Goal: Transaction & Acquisition: Download file/media

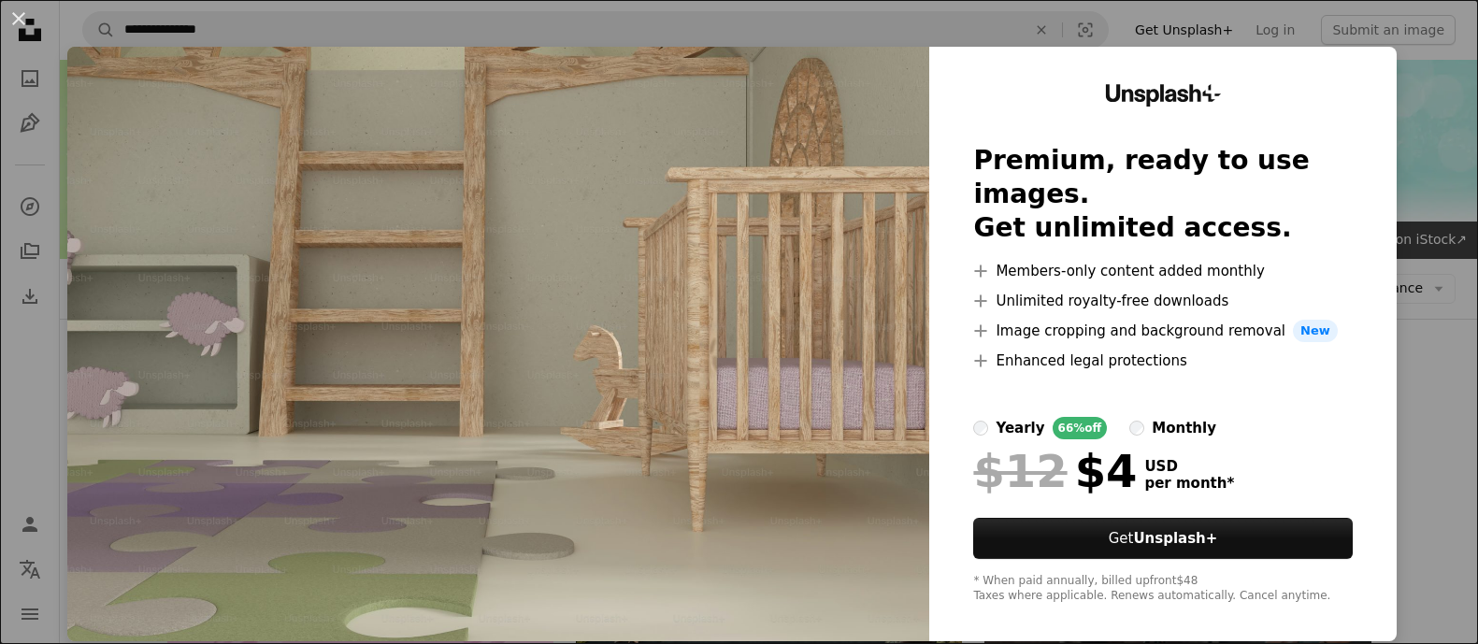
scroll to position [584, 0]
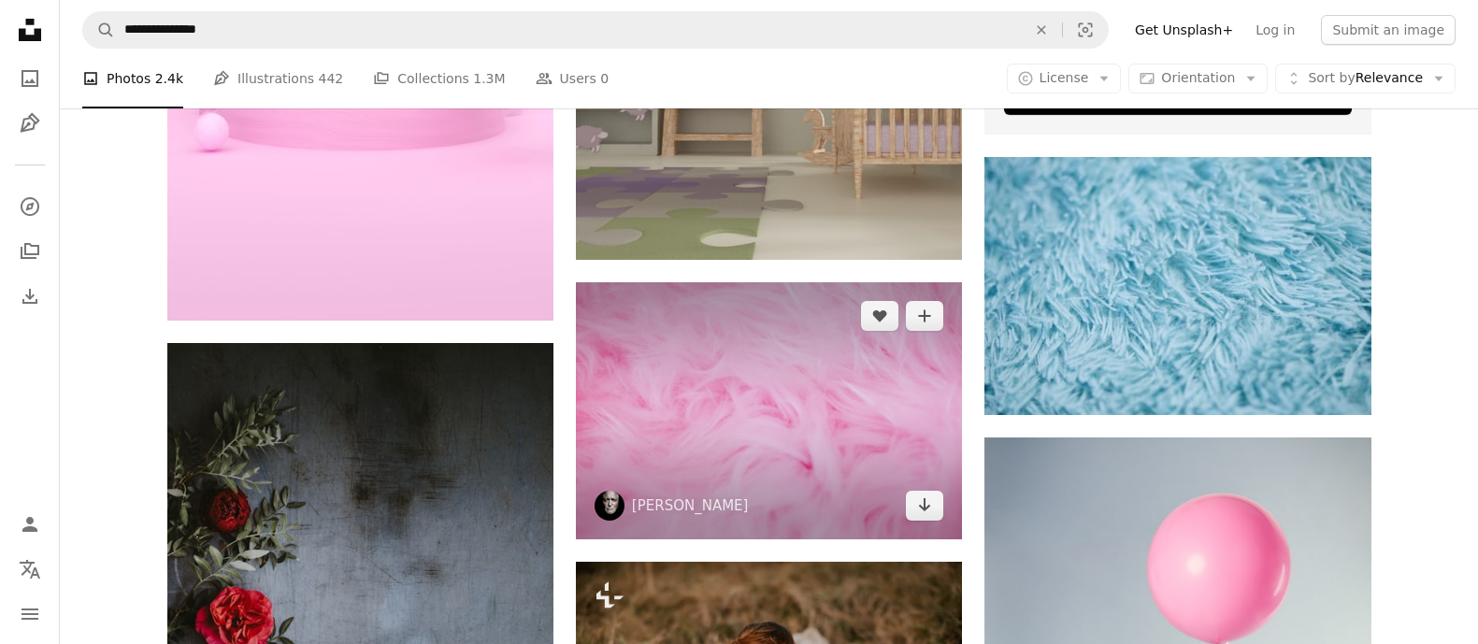
scroll to position [818, 0]
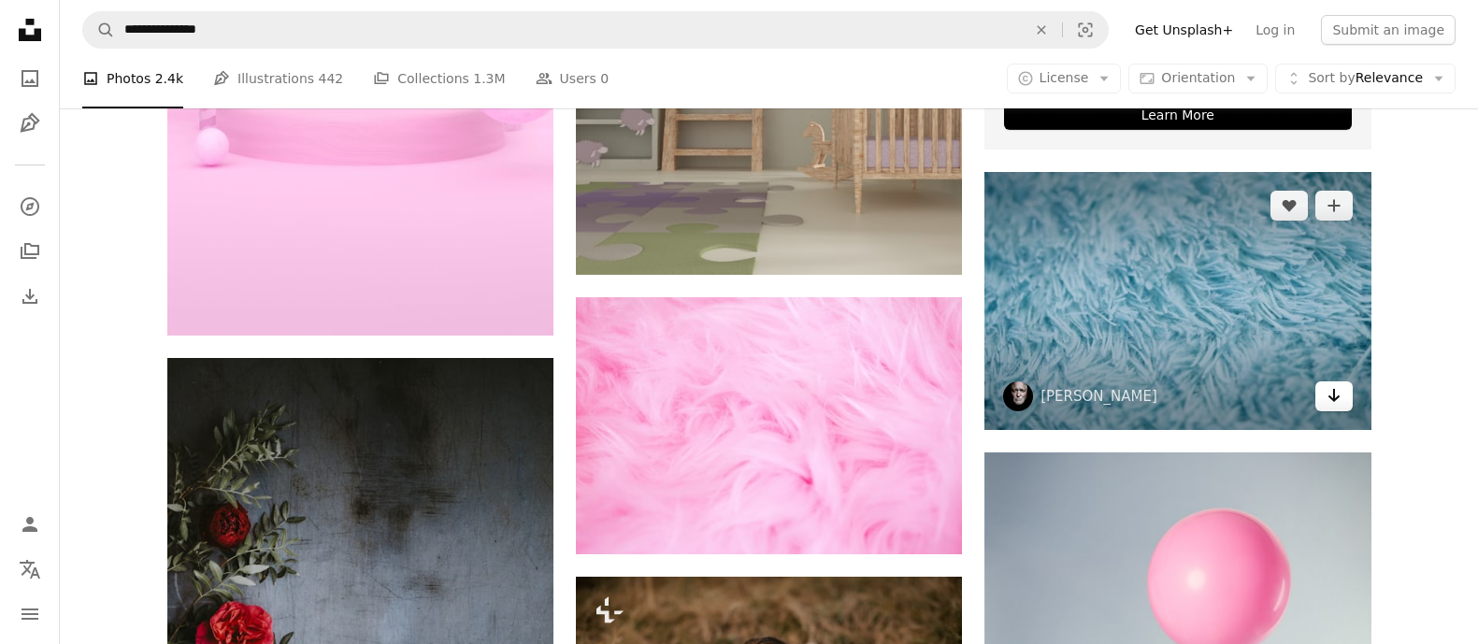
click at [1335, 398] on icon "Download" at bounding box center [1333, 395] width 12 height 13
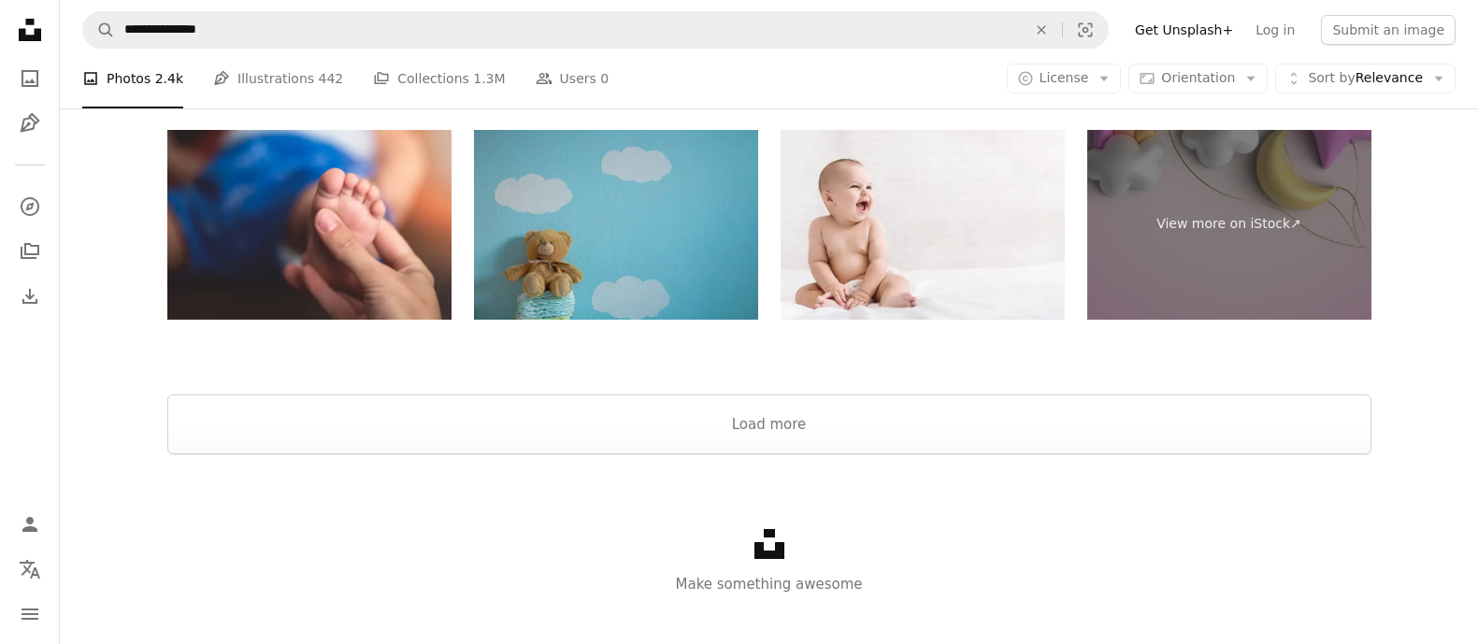
scroll to position [4091, 0]
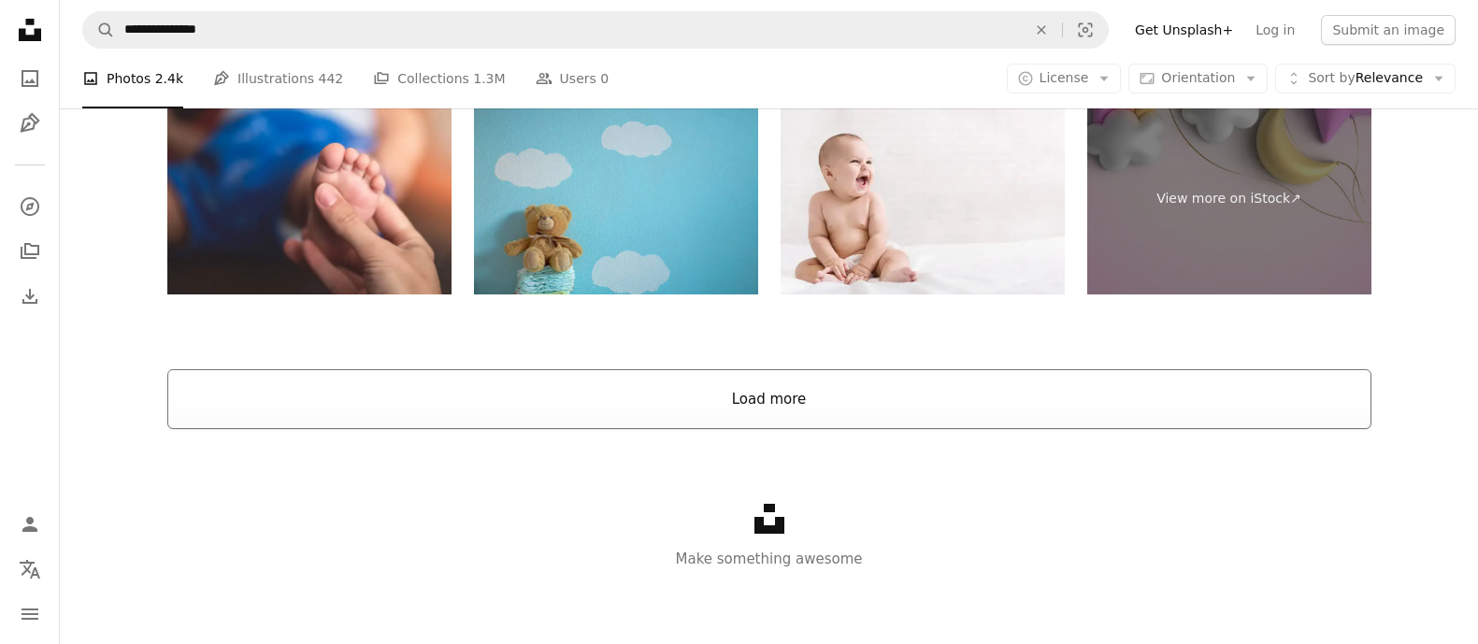
click at [708, 399] on button "Load more" at bounding box center [769, 399] width 1204 height 60
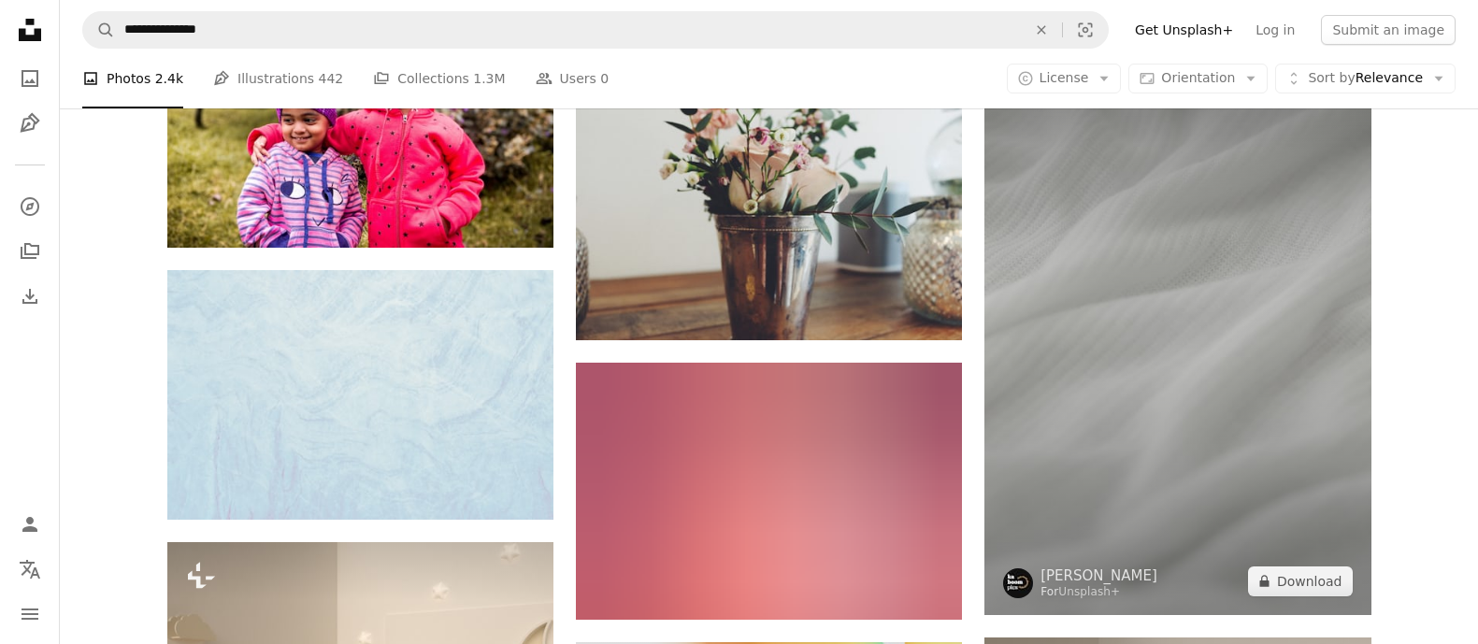
scroll to position [9933, 0]
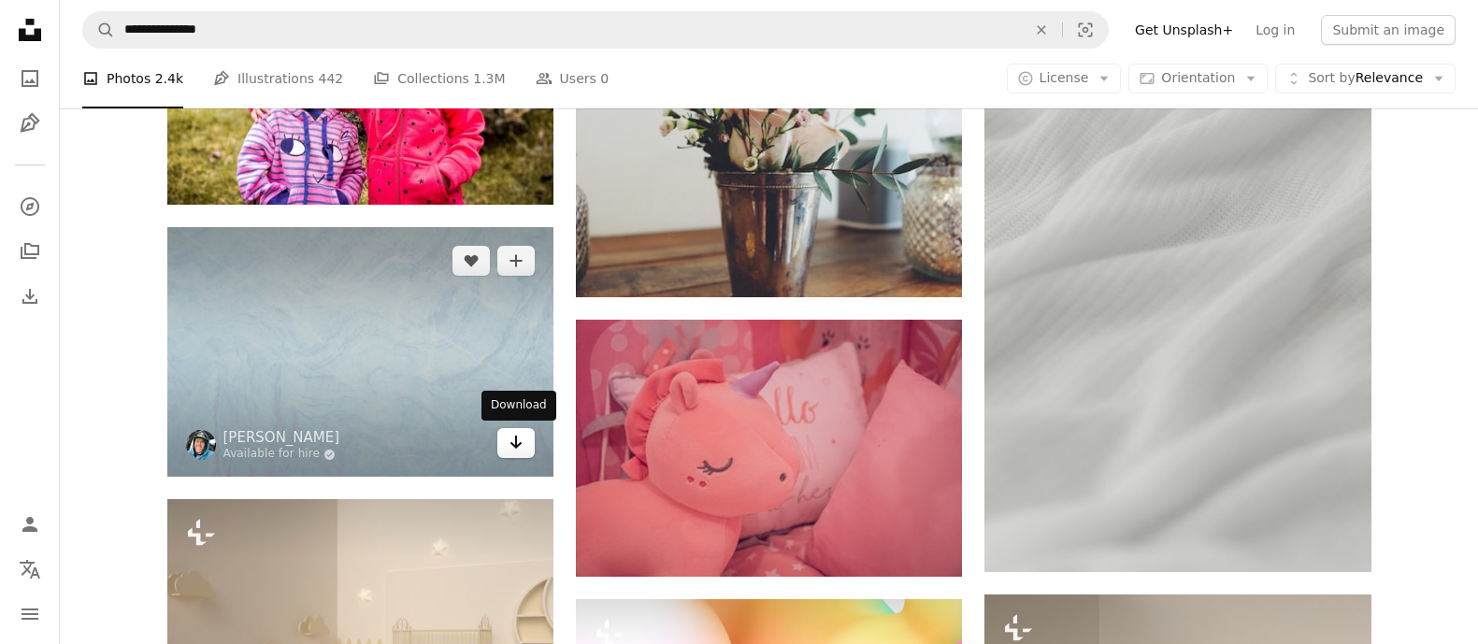
click at [510, 444] on icon "Arrow pointing down" at bounding box center [515, 442] width 15 height 22
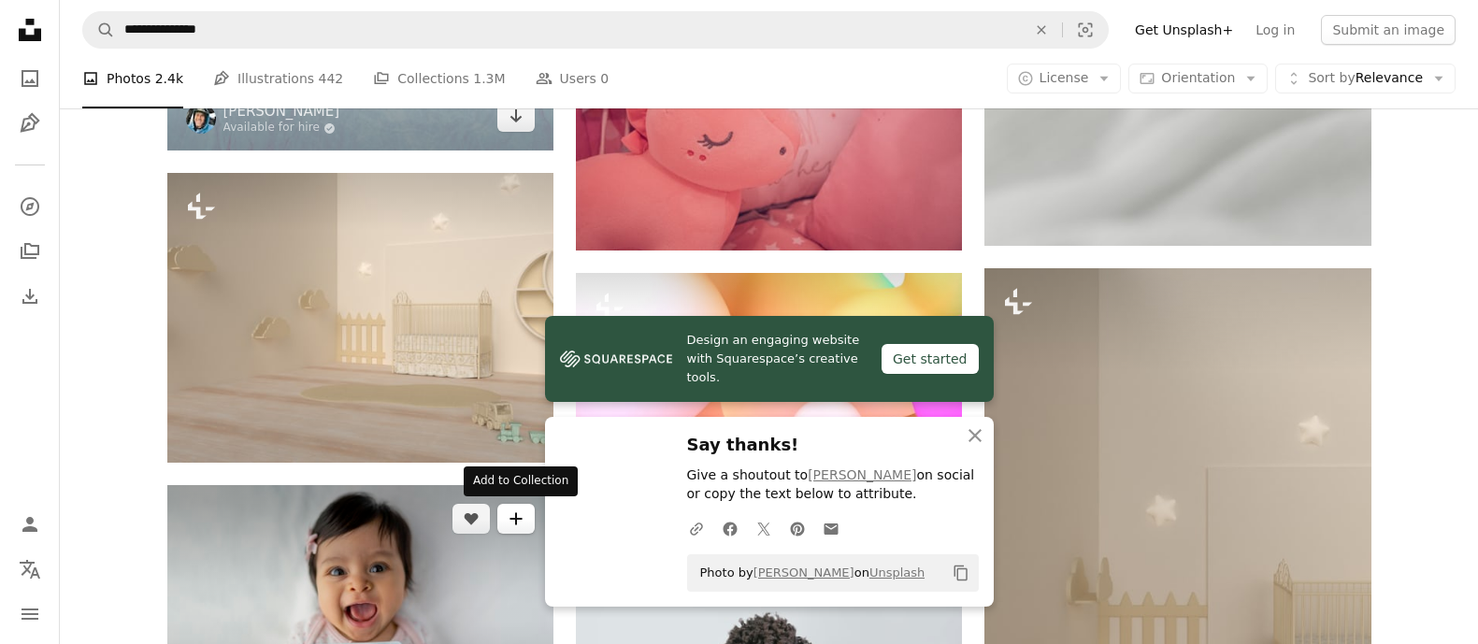
scroll to position [10166, 0]
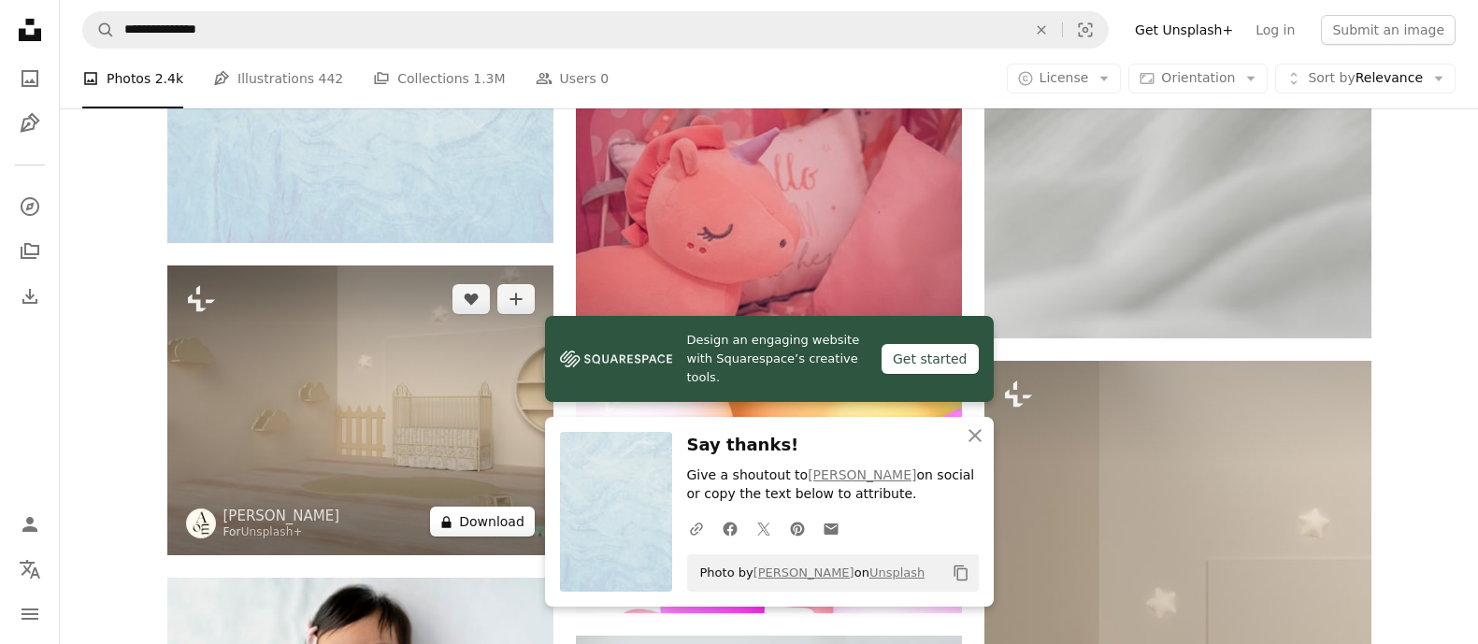
click at [482, 520] on button "A lock Download" at bounding box center [482, 522] width 105 height 30
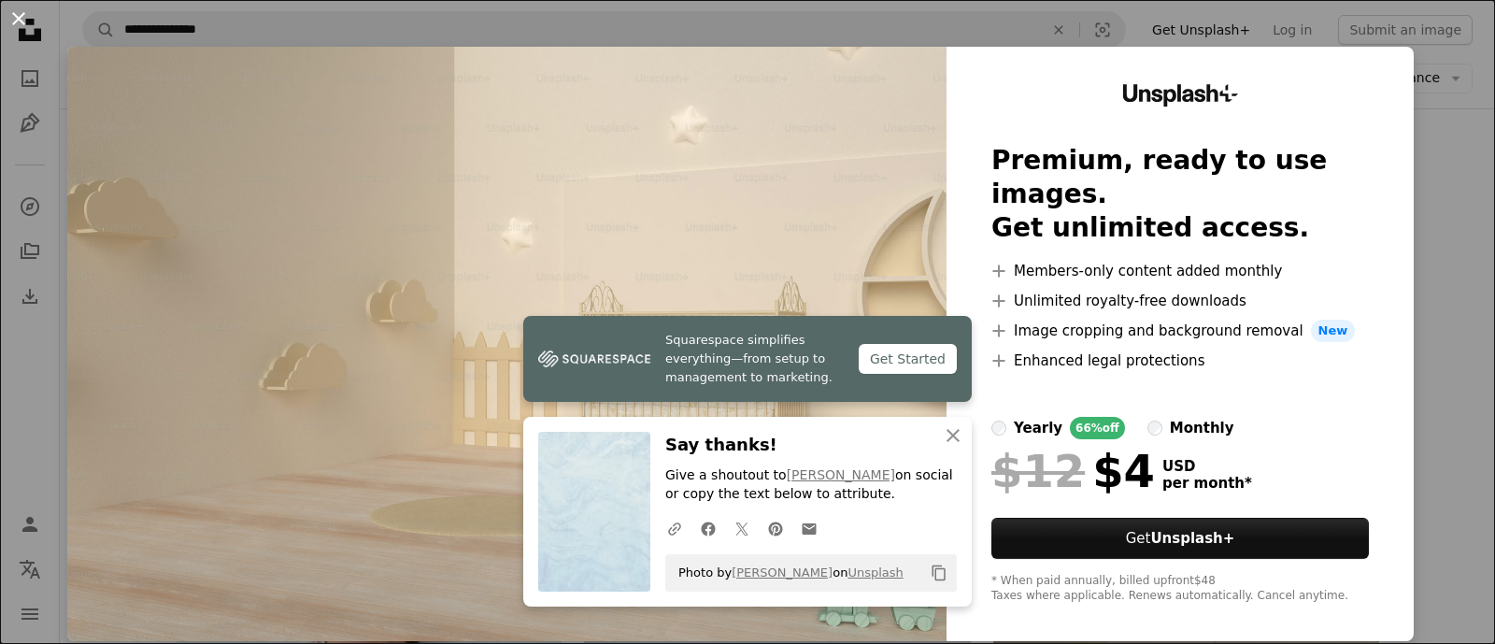
click at [16, 20] on button "An X shape" at bounding box center [18, 18] width 22 height 22
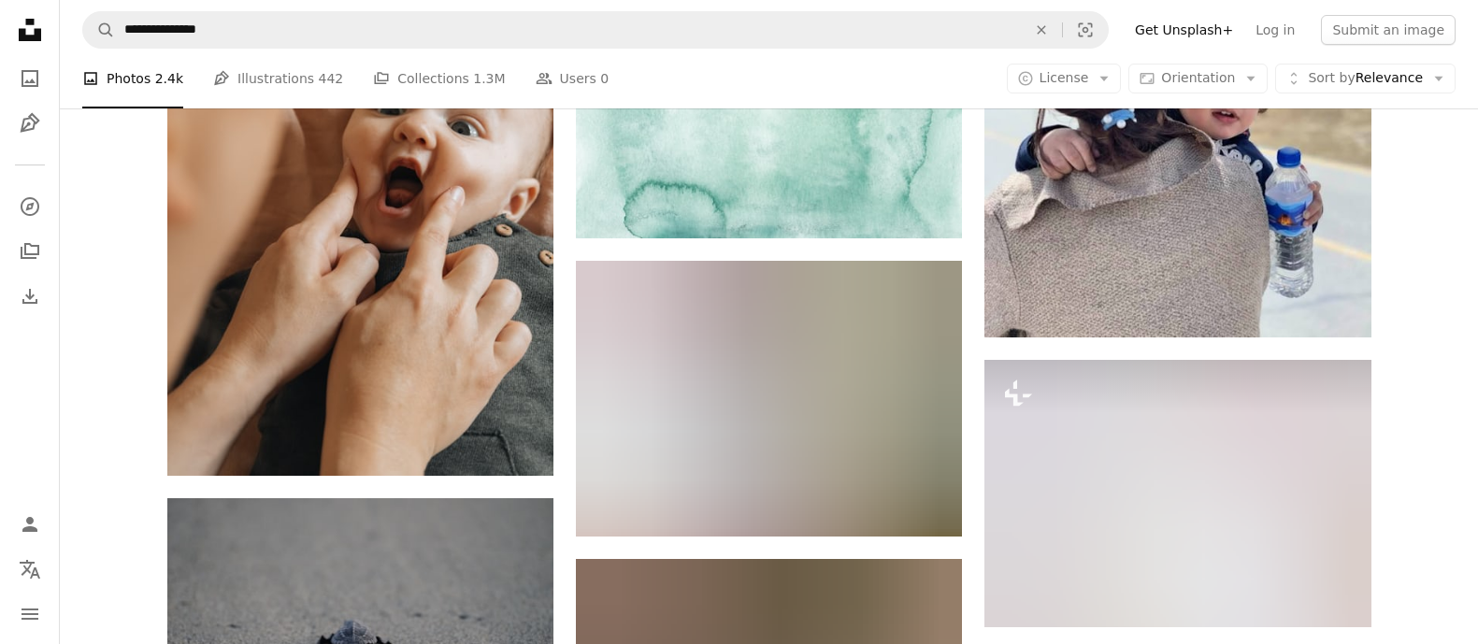
scroll to position [14839, 0]
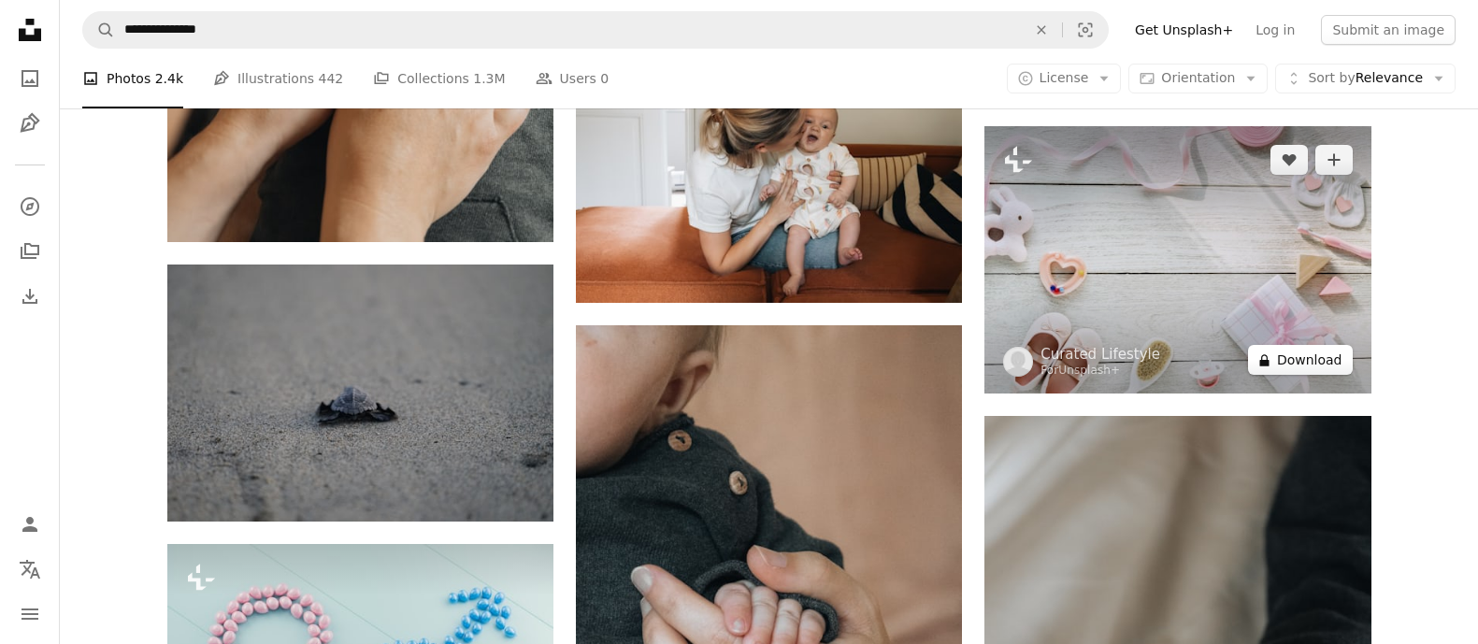
click at [1283, 364] on button "A lock Download" at bounding box center [1300, 360] width 105 height 30
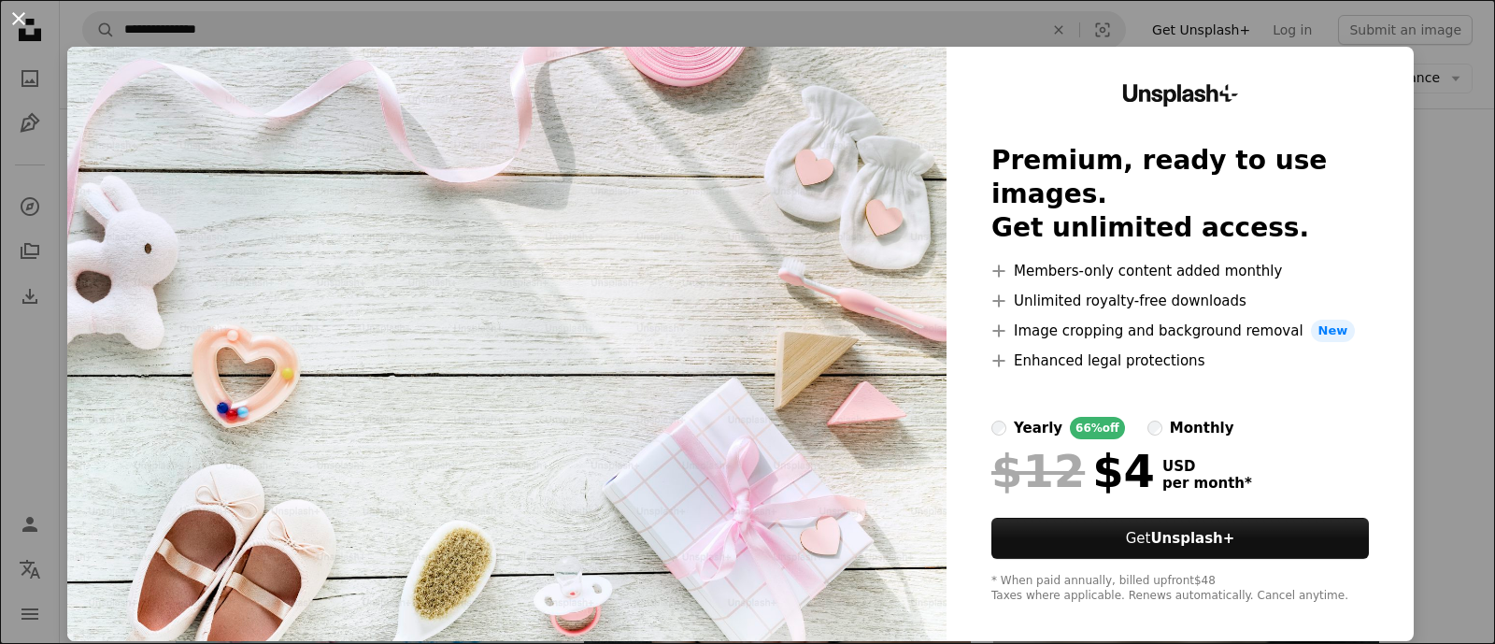
click at [11, 16] on button "An X shape" at bounding box center [18, 18] width 22 height 22
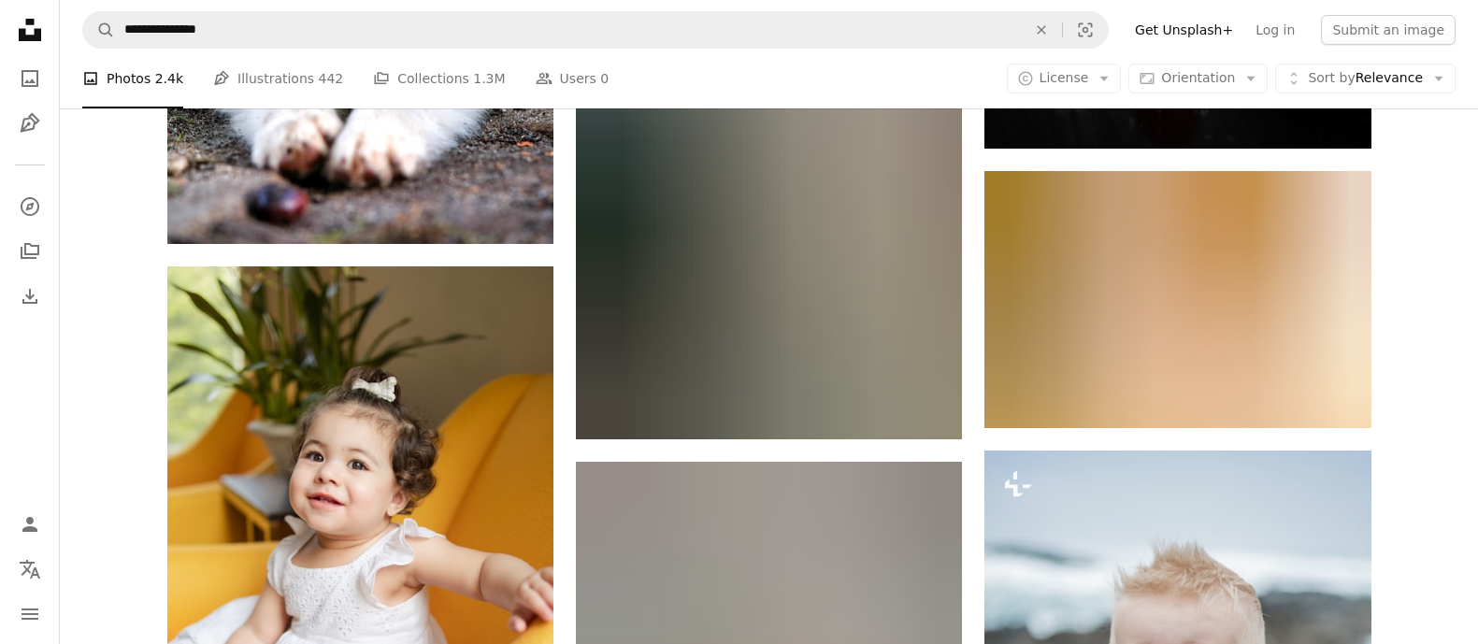
scroll to position [24887, 0]
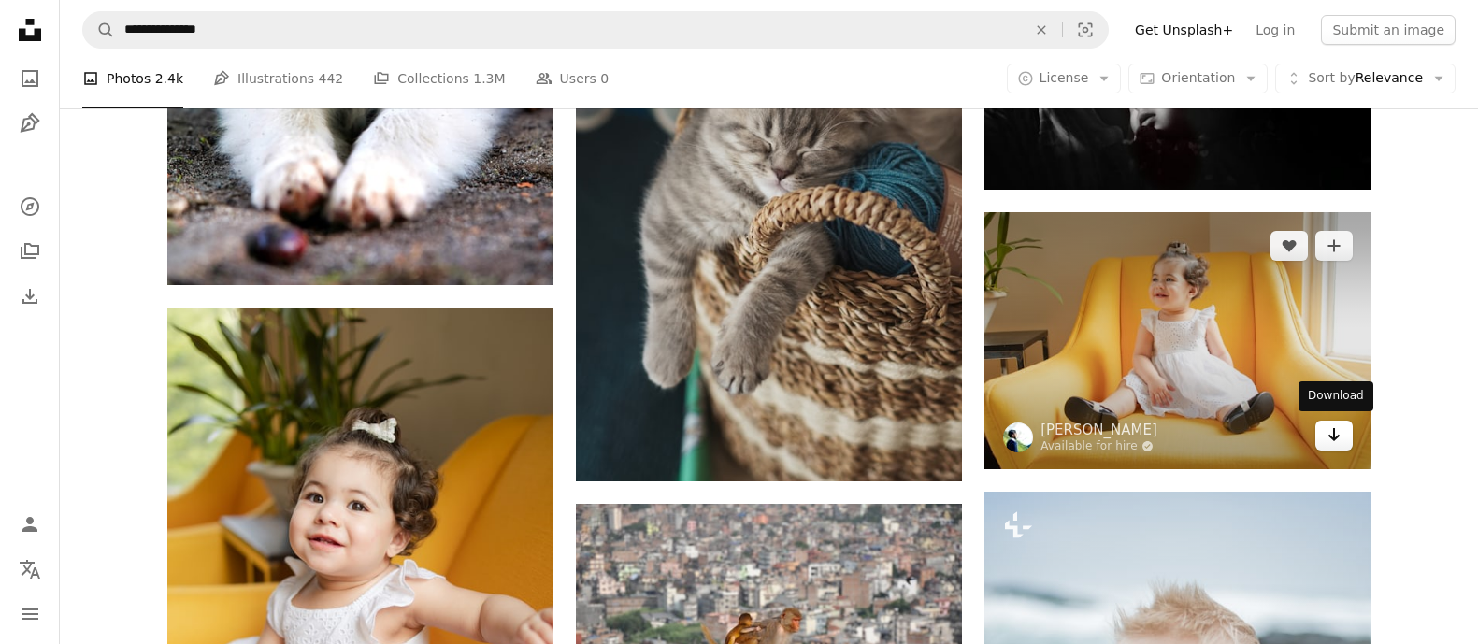
click at [1337, 436] on icon "Arrow pointing down" at bounding box center [1333, 434] width 15 height 22
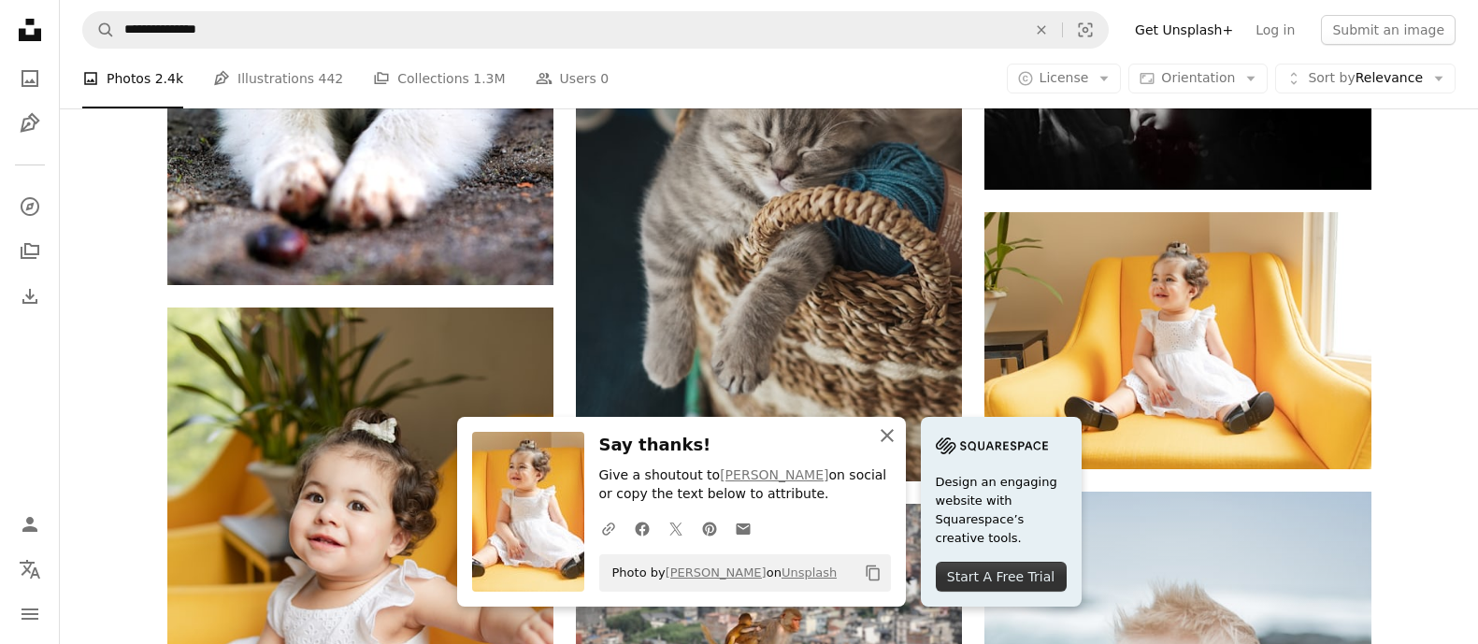
click at [882, 434] on icon "An X shape" at bounding box center [887, 435] width 22 height 22
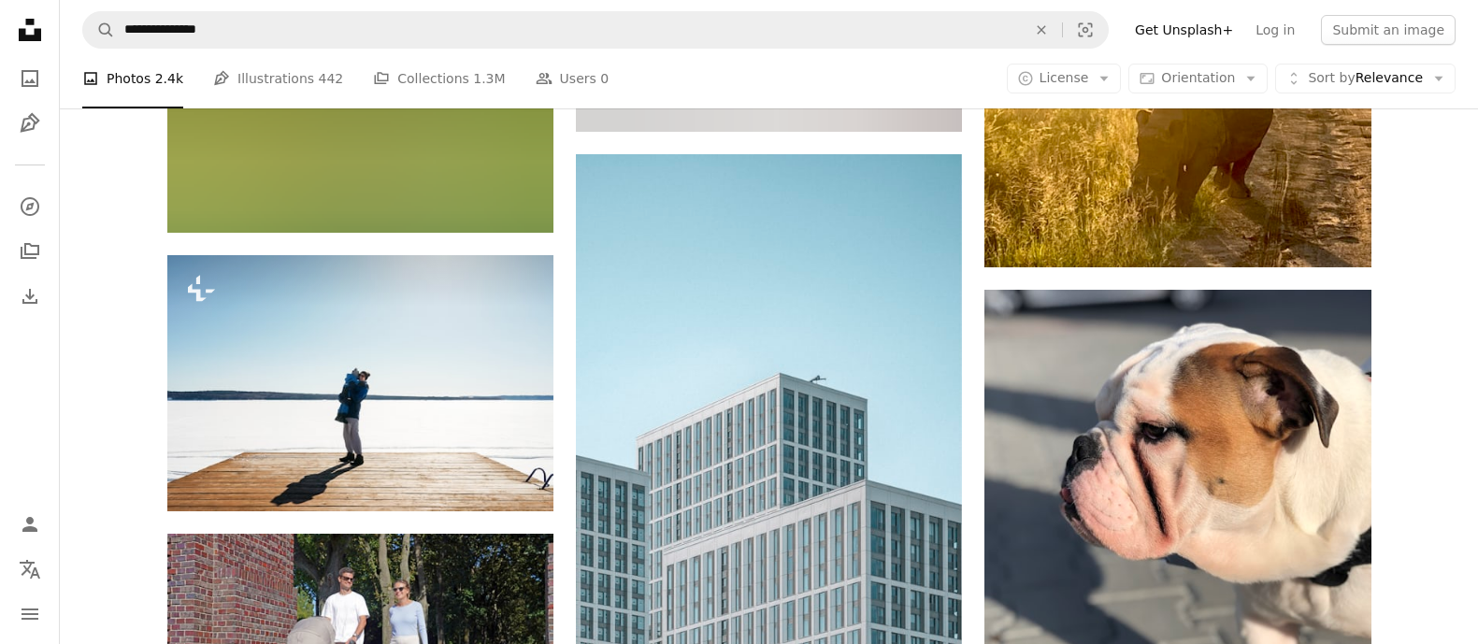
scroll to position [30144, 0]
